Goal: Navigation & Orientation: Understand site structure

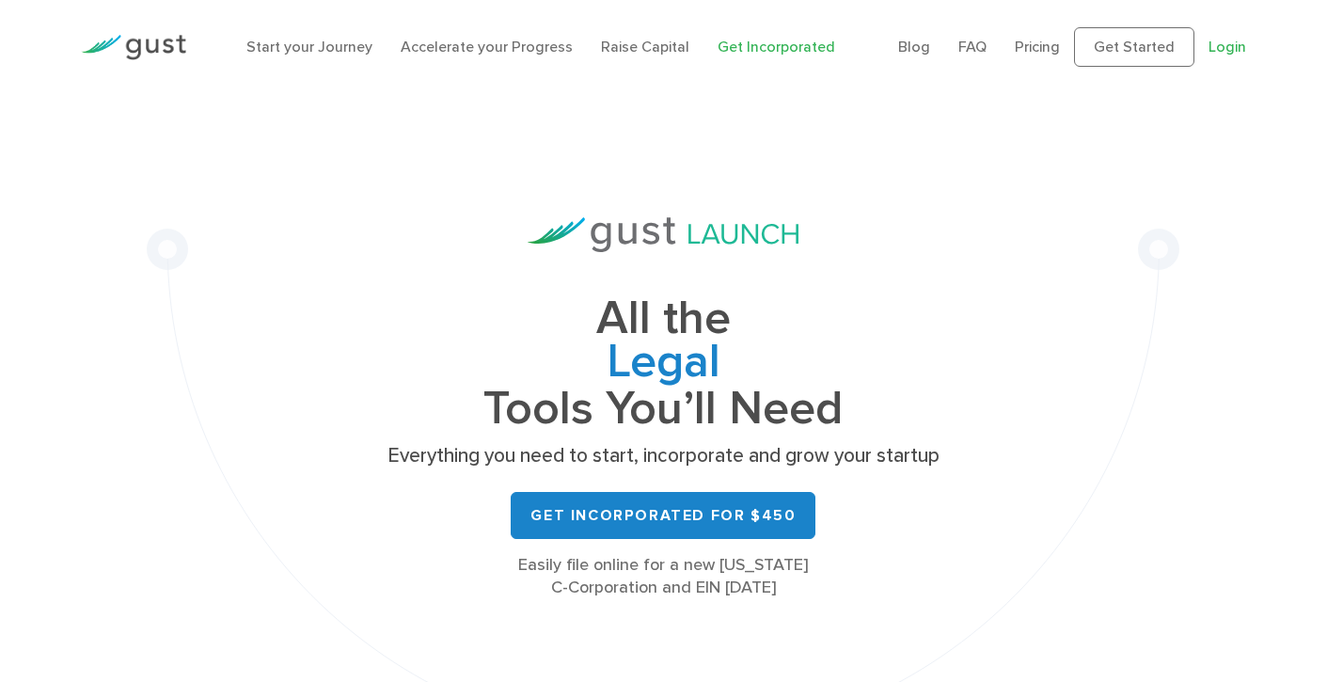
click at [1230, 47] on link "Login" at bounding box center [1227, 47] width 38 height 18
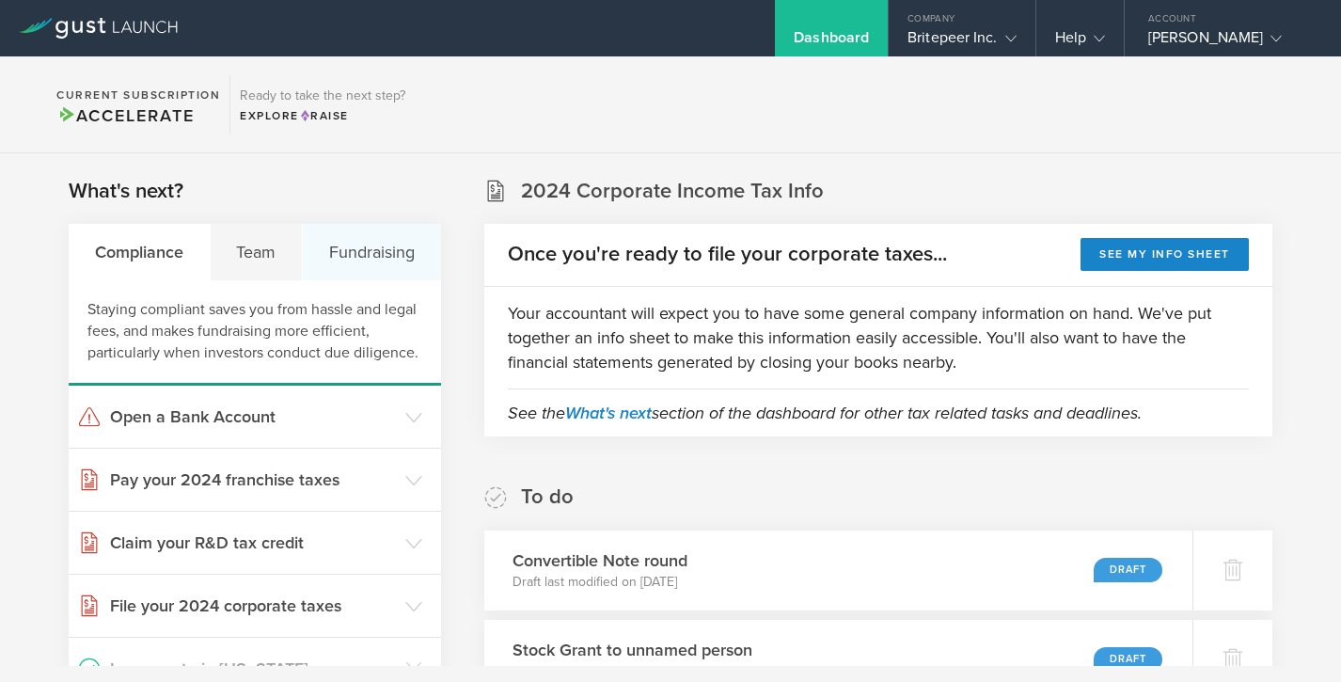
click at [338, 243] on div "Fundraising" at bounding box center [372, 252] width 138 height 56
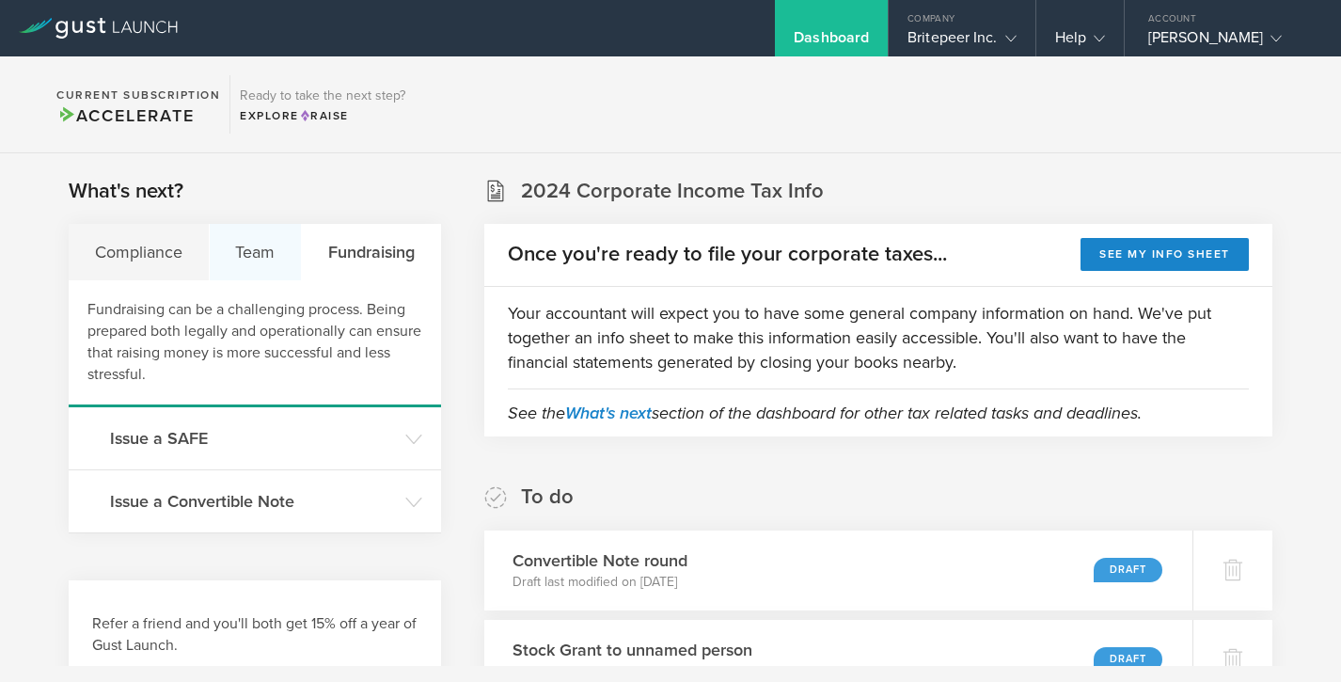
click at [248, 257] on div "Team" at bounding box center [256, 252] width 93 height 56
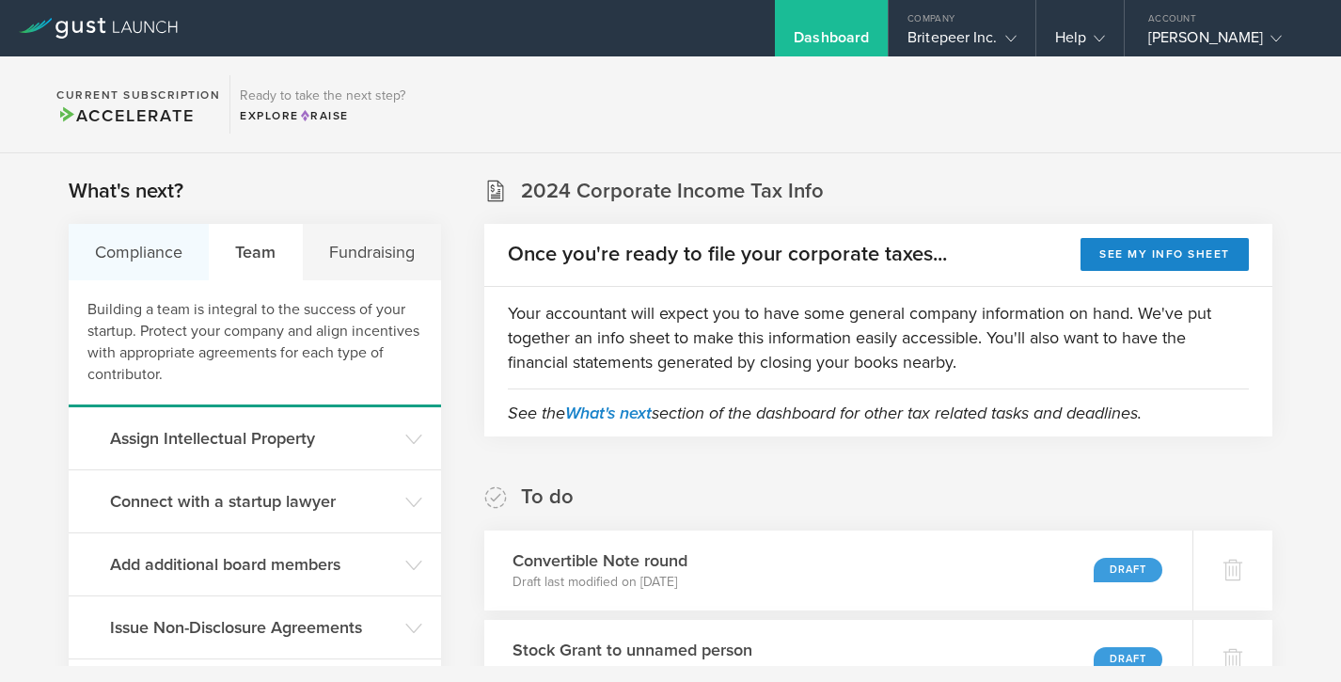
click at [144, 276] on div "Compliance" at bounding box center [139, 252] width 141 height 56
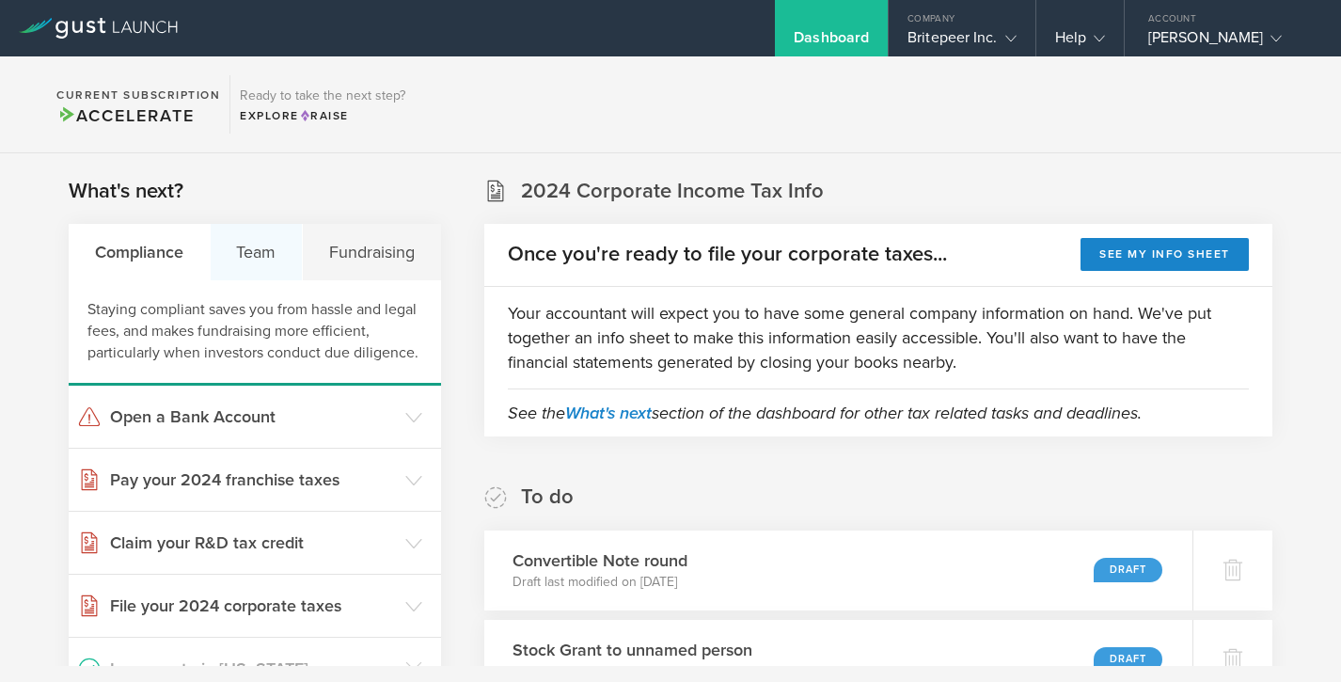
click at [237, 238] on div "Team" at bounding box center [257, 252] width 93 height 56
